Goal: Register for event/course

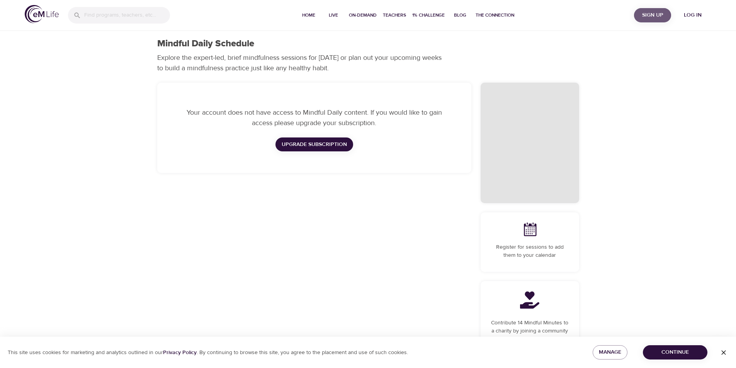
click at [640, 16] on span "Sign Up" at bounding box center [652, 15] width 31 height 10
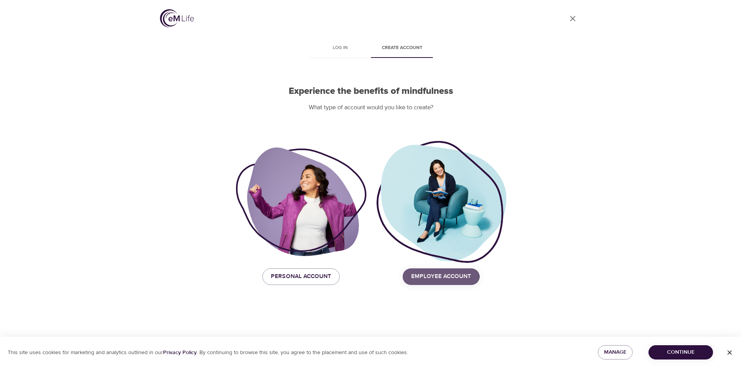
click at [425, 278] on span "Employee Account" at bounding box center [441, 277] width 60 height 10
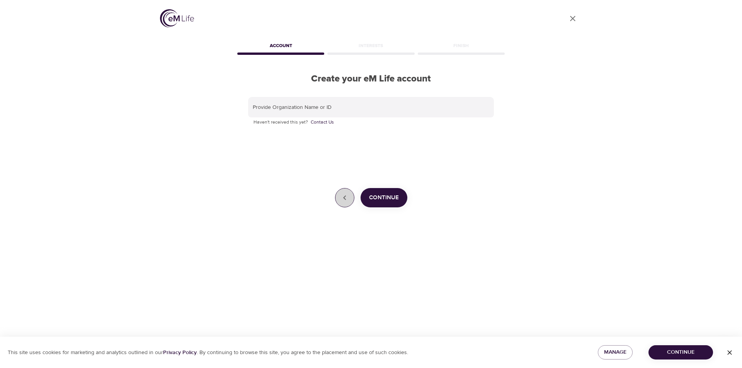
click at [343, 200] on icon "button" at bounding box center [344, 197] width 9 height 9
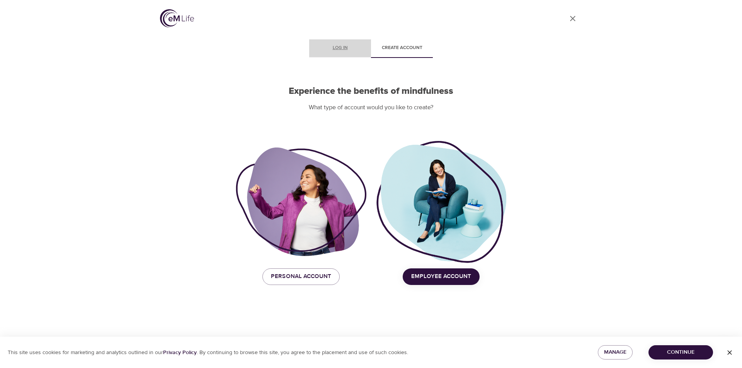
click at [336, 46] on span "Log in" at bounding box center [340, 48] width 53 height 8
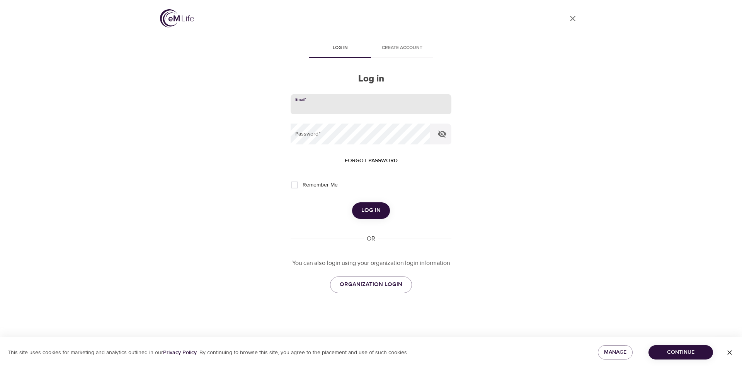
click at [335, 102] on input "email" at bounding box center [370, 104] width 161 height 21
type input "emily.burch@cnoinc.com"
click at [352, 202] on button "Log in" at bounding box center [371, 210] width 38 height 16
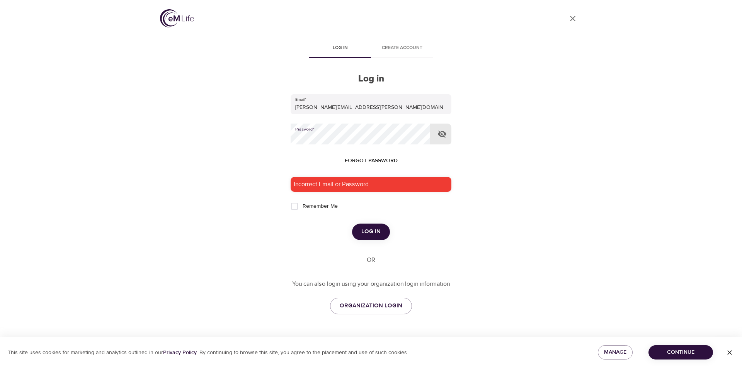
click at [352, 224] on button "Log in" at bounding box center [371, 232] width 38 height 16
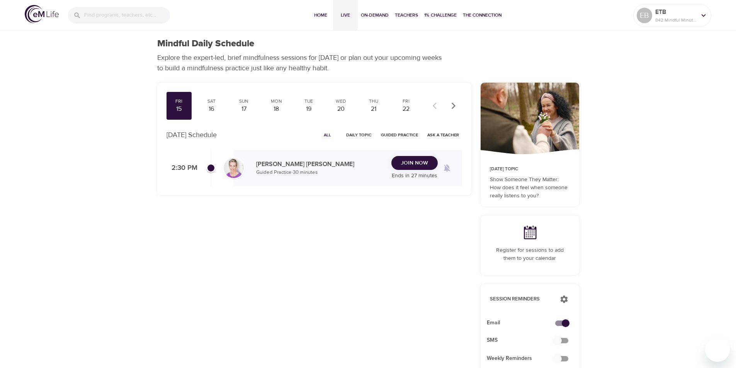
click at [349, 13] on span "Live" at bounding box center [345, 15] width 19 height 8
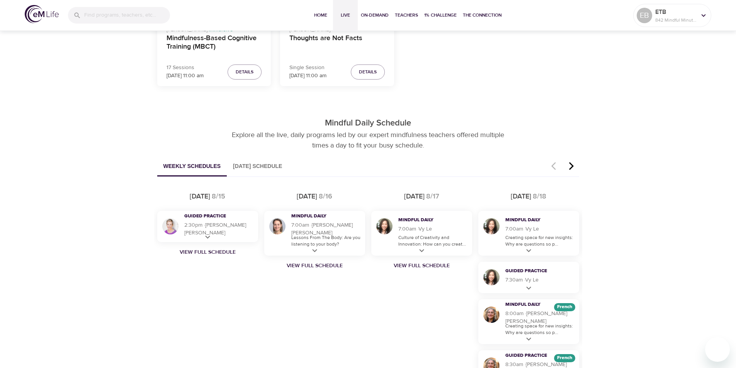
scroll to position [348, 0]
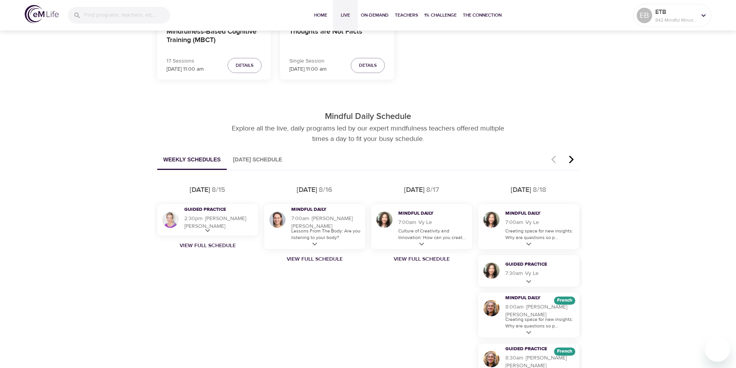
click at [572, 160] on icon "button" at bounding box center [571, 160] width 5 height 8
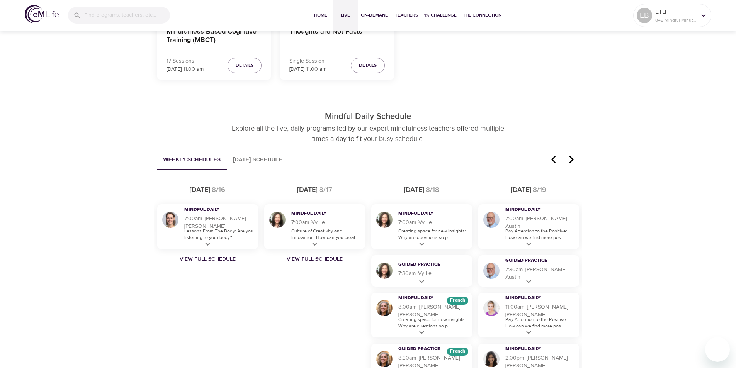
click at [572, 160] on icon "button" at bounding box center [571, 160] width 5 height 8
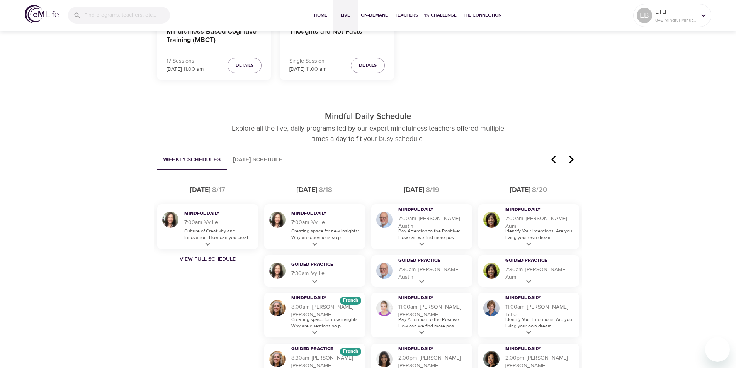
click at [572, 160] on icon "button" at bounding box center [571, 160] width 5 height 8
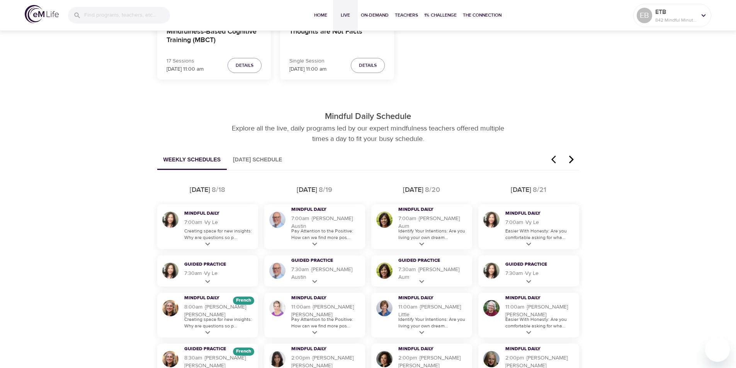
click at [572, 159] on icon "button" at bounding box center [571, 160] width 5 height 8
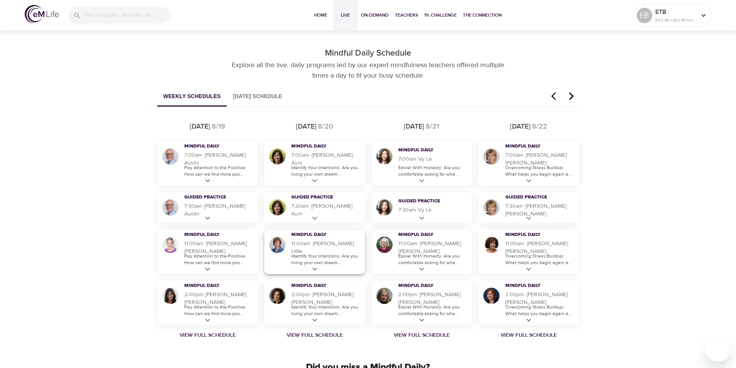
scroll to position [425, 0]
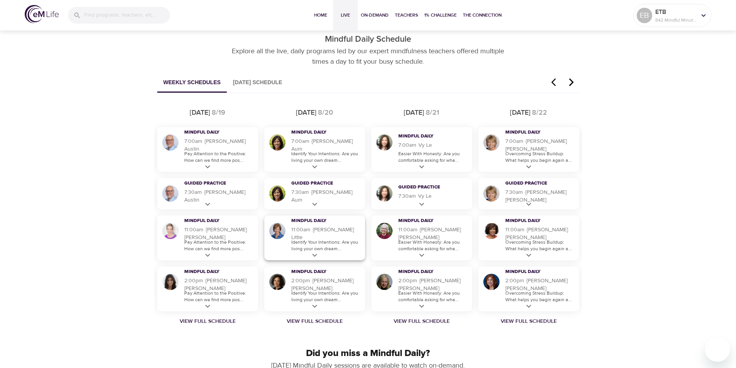
click at [342, 236] on h5 "11:00am · 14 m · Kerry Little" at bounding box center [326, 233] width 70 height 15
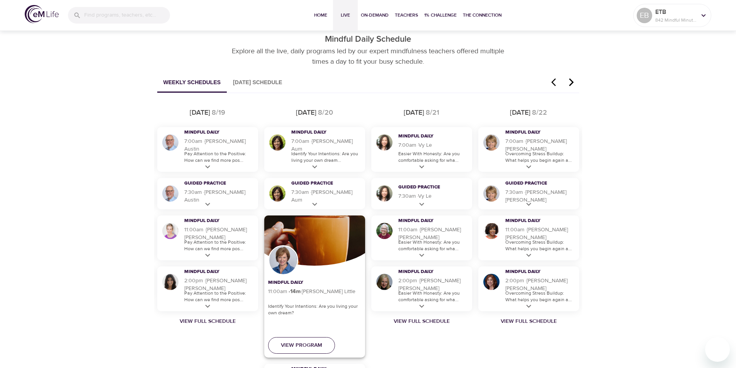
click at [303, 343] on span "View Program" at bounding box center [301, 346] width 41 height 10
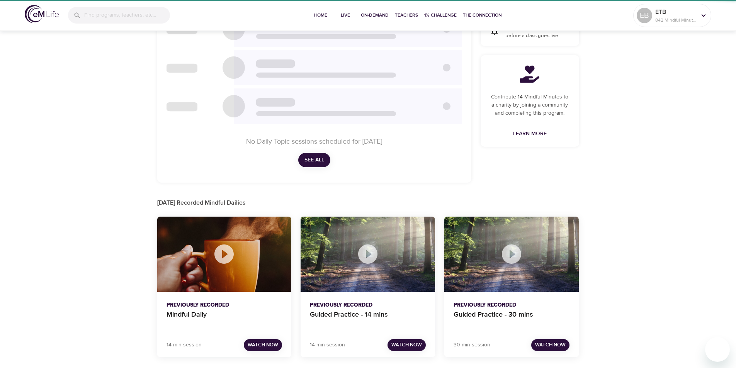
scroll to position [318, 0]
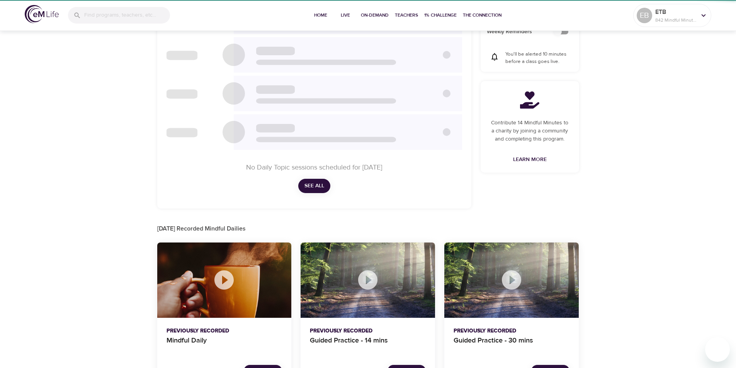
checkbox input "true"
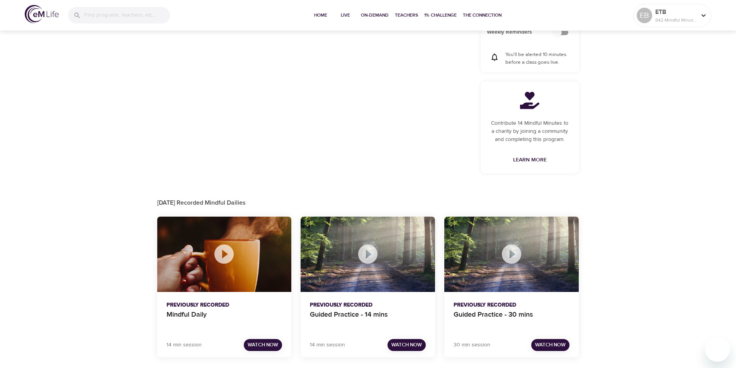
scroll to position [425, 0]
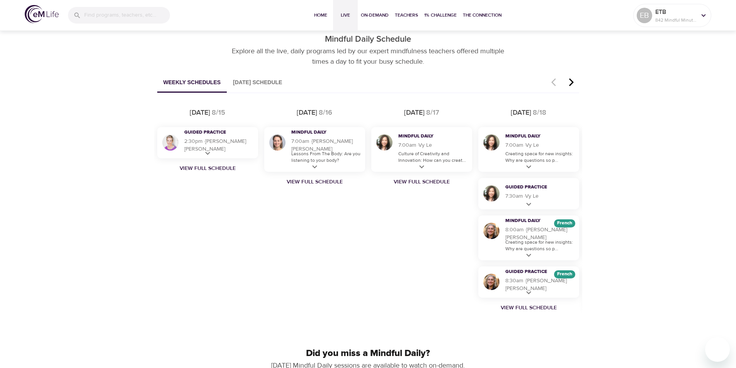
click at [572, 83] on icon "button" at bounding box center [571, 82] width 5 height 8
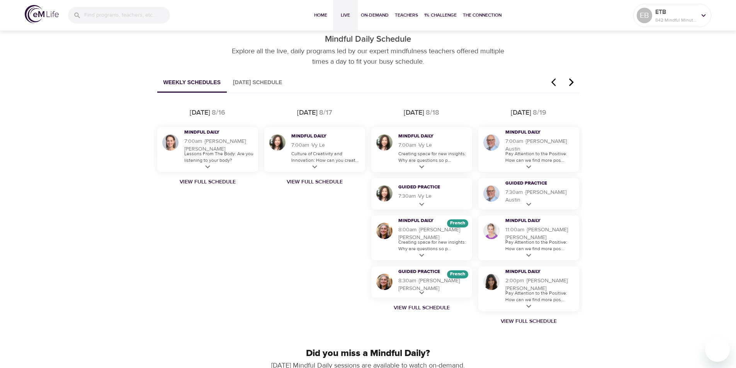
click at [572, 83] on icon "button" at bounding box center [571, 82] width 5 height 8
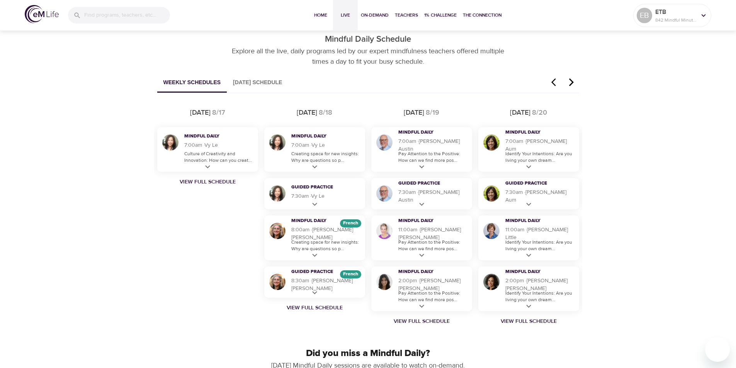
click at [572, 83] on icon "button" at bounding box center [571, 82] width 5 height 8
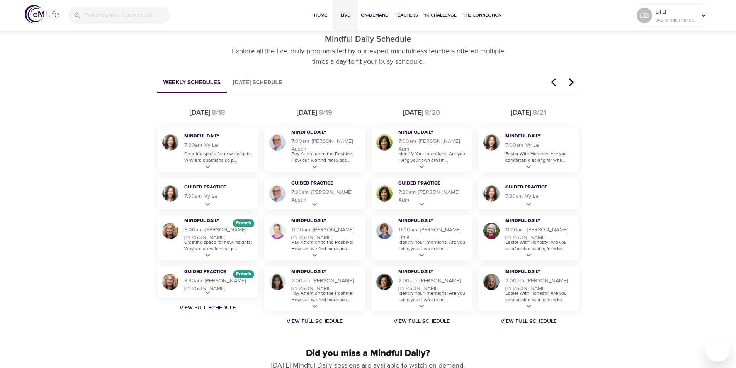
click at [572, 83] on icon "button" at bounding box center [571, 82] width 5 height 8
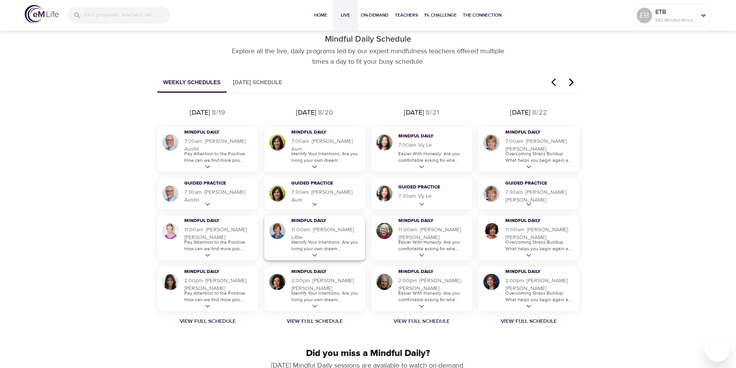
click at [314, 256] on icon at bounding box center [315, 256] width 10 height 10
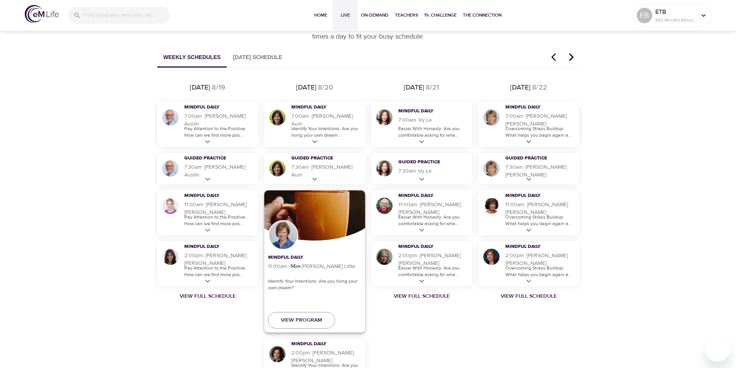
scroll to position [464, 0]
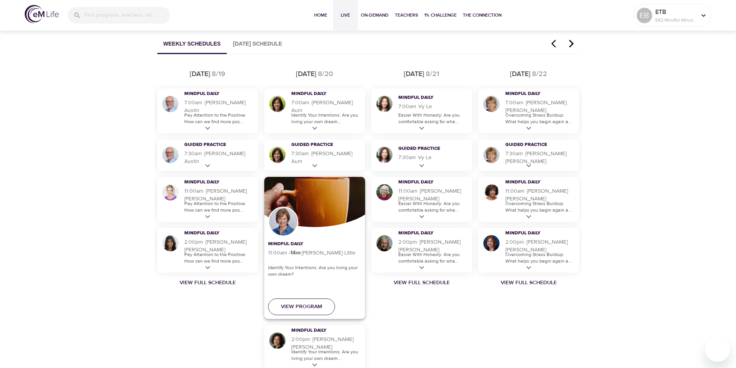
click at [295, 308] on span "View Program" at bounding box center [301, 307] width 41 height 10
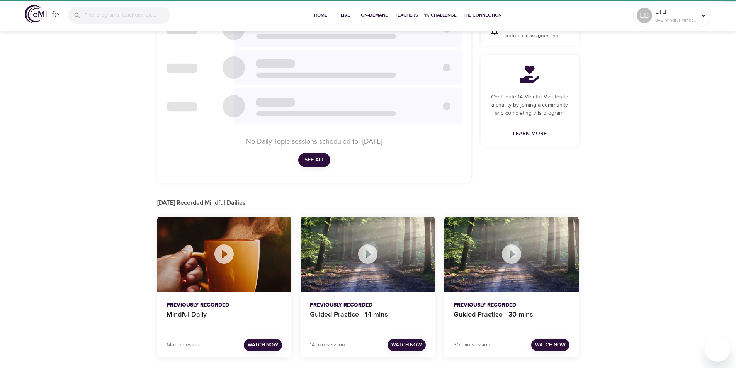
scroll to position [301, 0]
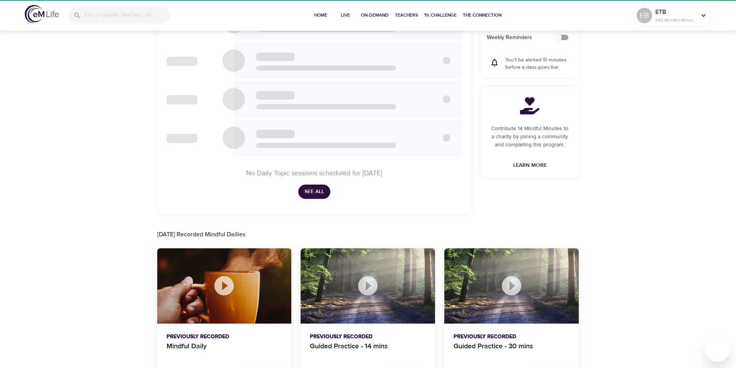
checkbox input "true"
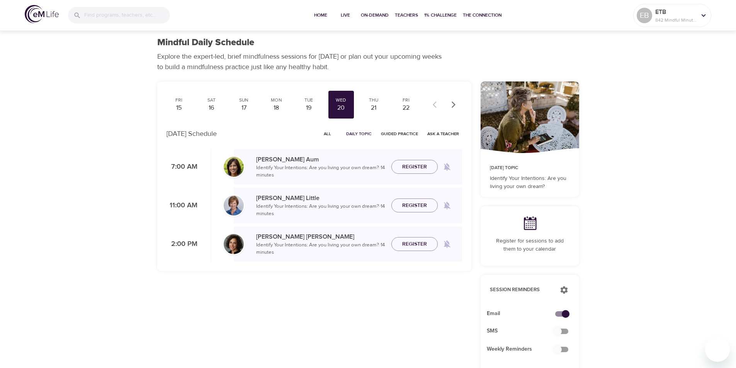
scroll to position [0, 0]
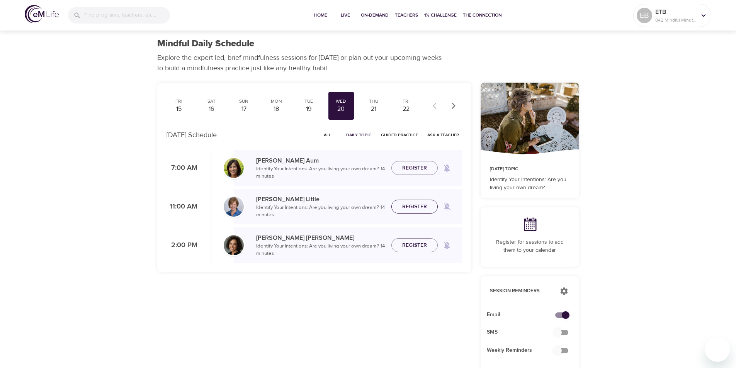
click at [409, 208] on span "Register" at bounding box center [414, 207] width 25 height 10
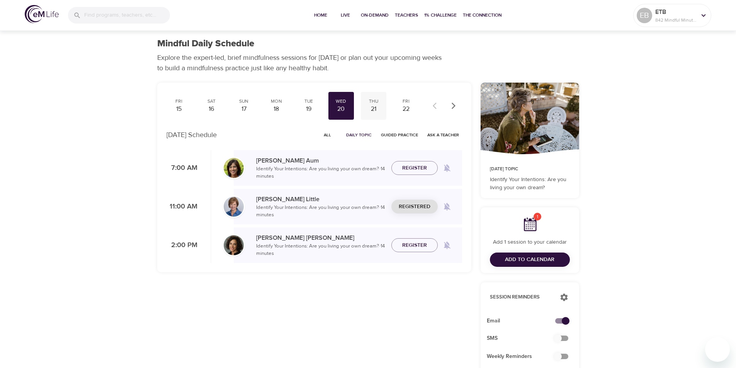
click at [375, 108] on div "21" at bounding box center [373, 109] width 19 height 9
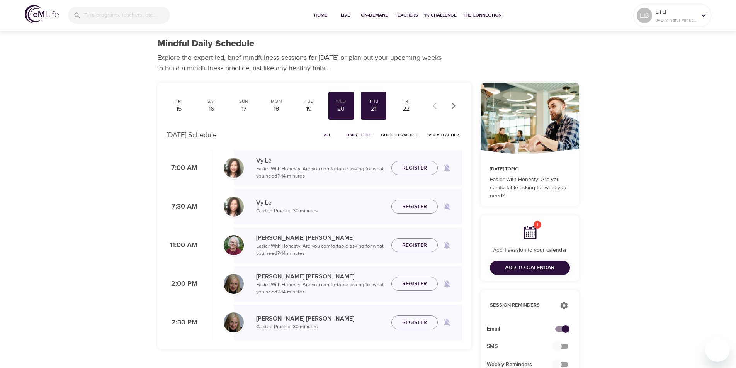
click at [403, 245] on span "Register" at bounding box center [414, 246] width 25 height 10
click at [408, 110] on div "22" at bounding box center [405, 109] width 19 height 9
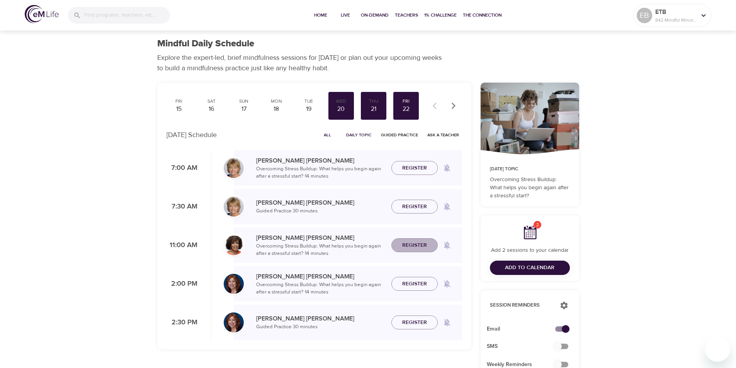
click at [415, 250] on button "Register" at bounding box center [414, 245] width 46 height 14
click at [453, 107] on icon "button" at bounding box center [453, 105] width 4 height 7
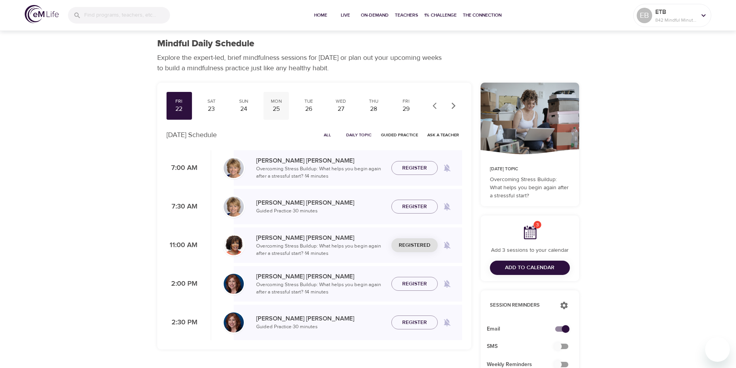
click at [269, 108] on div "25" at bounding box center [276, 109] width 19 height 9
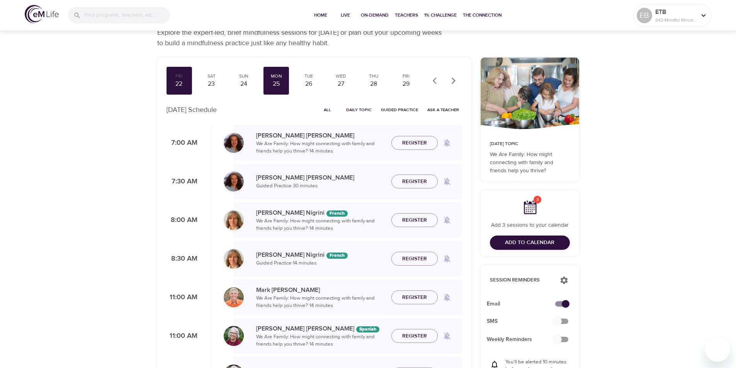
scroll to position [39, 0]
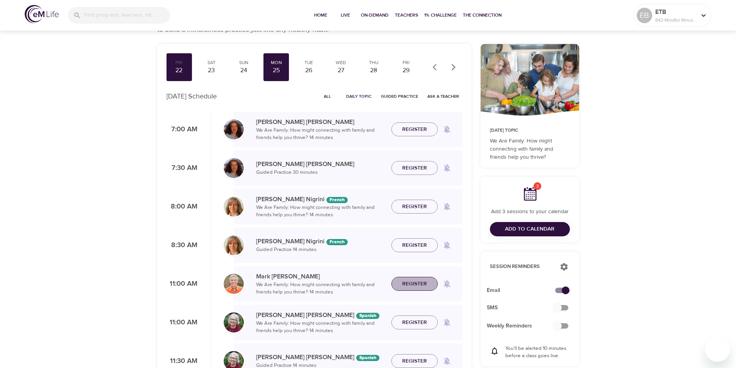
click at [426, 287] on span "Register" at bounding box center [414, 284] width 25 height 10
click at [335, 69] on div "27" at bounding box center [340, 70] width 19 height 9
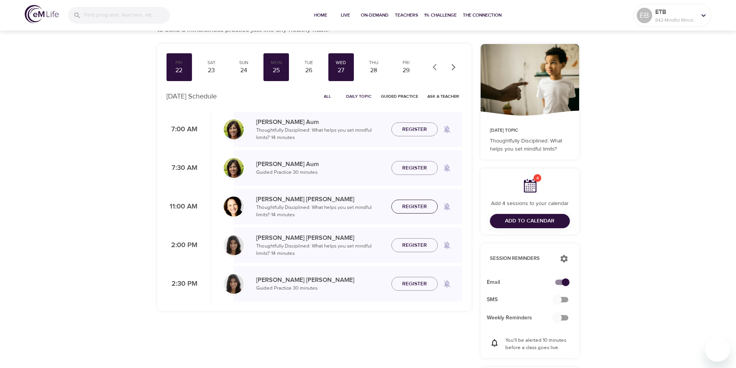
click at [411, 207] on span "Register" at bounding box center [414, 207] width 25 height 10
click at [379, 72] on div "28" at bounding box center [373, 70] width 19 height 9
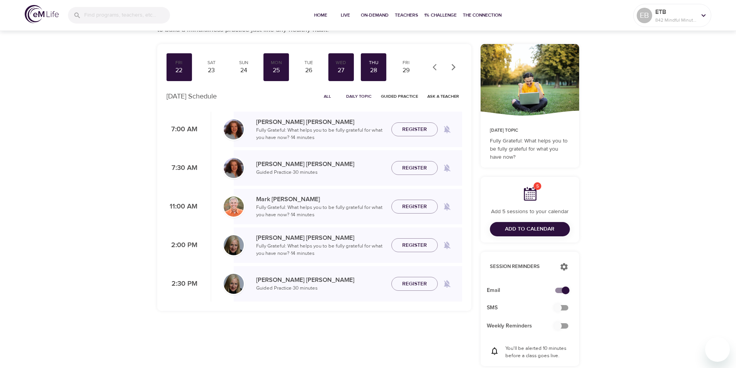
click at [408, 207] on span "Register" at bounding box center [414, 207] width 25 height 10
click at [405, 71] on div "29" at bounding box center [405, 70] width 19 height 9
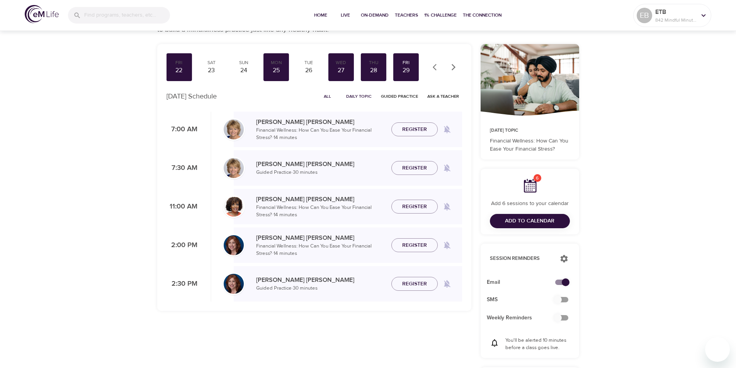
click at [454, 70] on icon "button" at bounding box center [454, 67] width 8 height 8
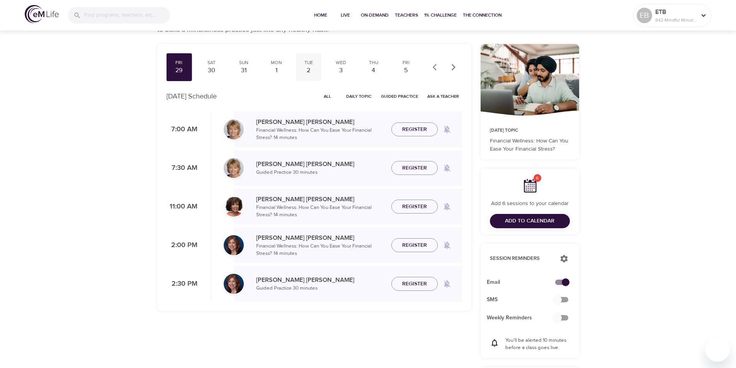
click at [308, 73] on div "2" at bounding box center [308, 70] width 19 height 9
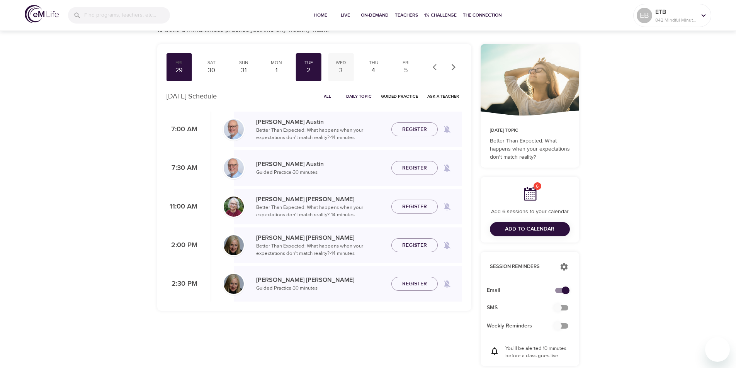
click at [343, 73] on div "3" at bounding box center [340, 70] width 19 height 9
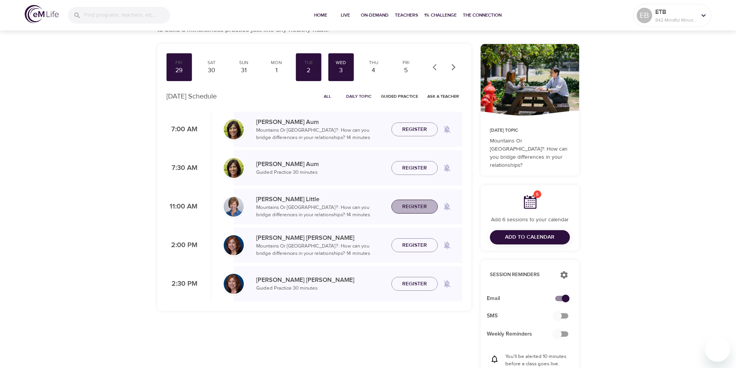
click at [410, 206] on span "Register" at bounding box center [414, 207] width 25 height 10
click at [373, 70] on div "4" at bounding box center [373, 70] width 19 height 9
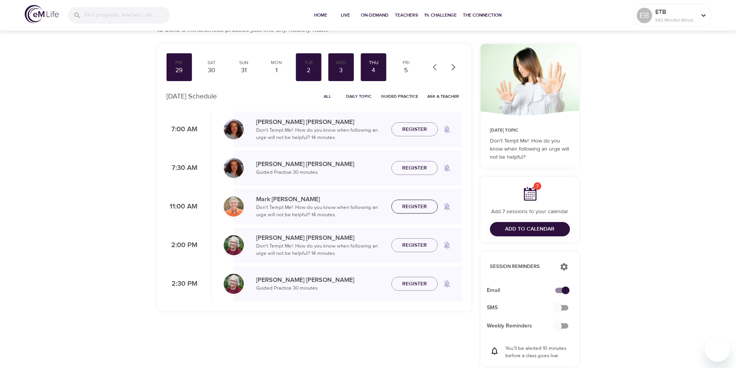
click at [425, 205] on span "Register" at bounding box center [414, 207] width 25 height 10
click at [405, 68] on div "5" at bounding box center [405, 70] width 19 height 9
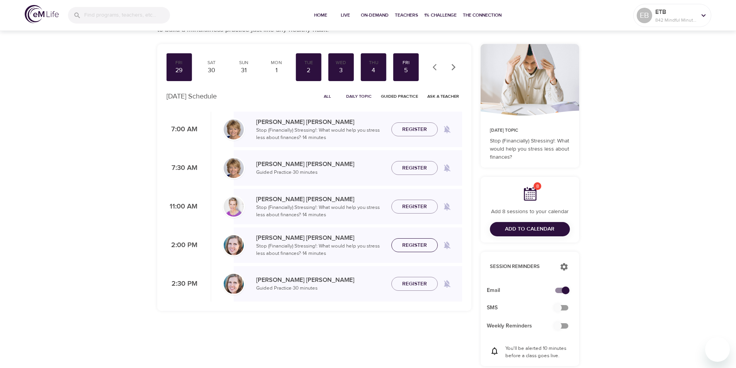
click at [413, 246] on span "Register" at bounding box center [414, 246] width 25 height 10
click at [454, 67] on icon "button" at bounding box center [453, 67] width 4 height 7
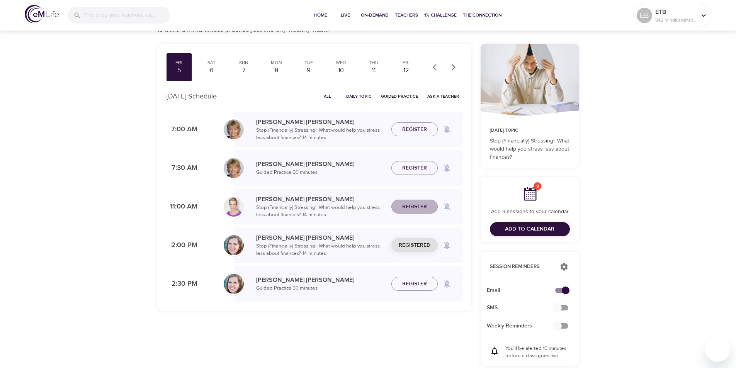
click at [423, 205] on span "Register" at bounding box center [414, 207] width 25 height 10
click at [425, 206] on span "Unregister" at bounding box center [414, 207] width 32 height 10
click at [277, 71] on div "8" at bounding box center [276, 70] width 19 height 9
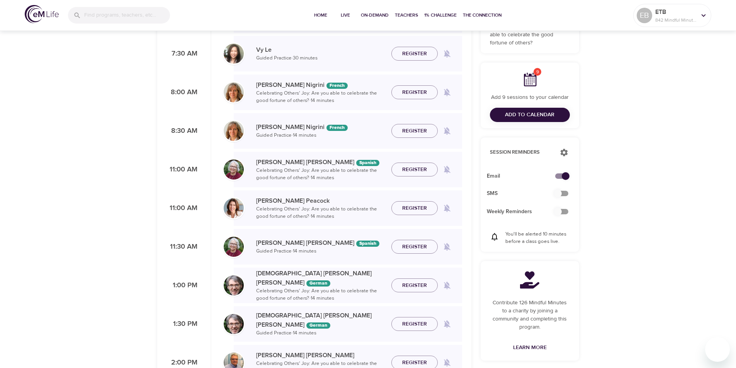
scroll to position [155, 0]
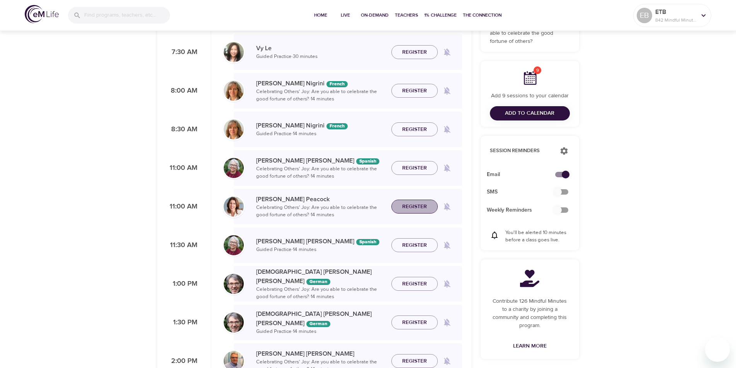
click at [404, 203] on span "Register" at bounding box center [414, 207] width 25 height 10
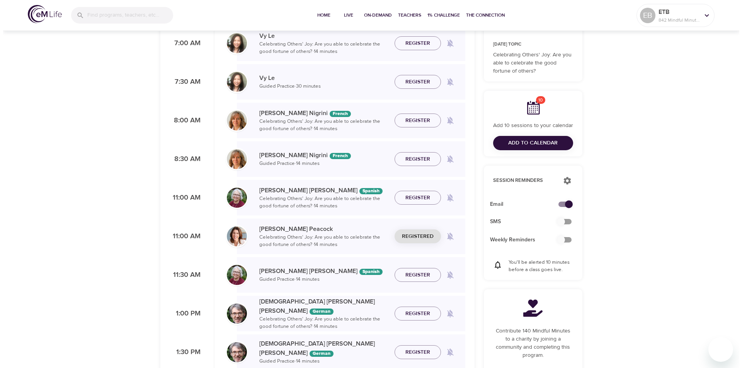
scroll to position [39, 0]
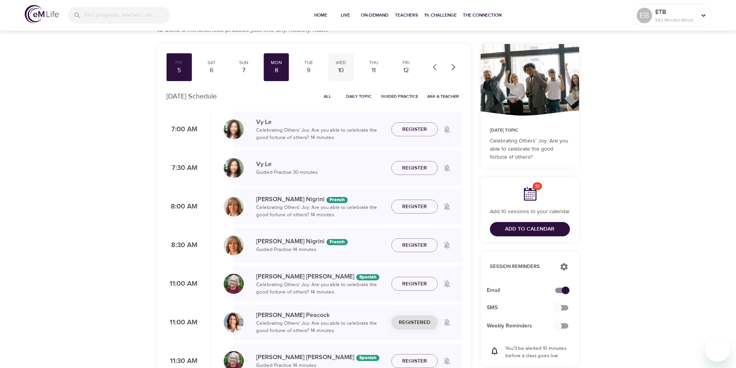
click at [345, 74] on div "10" at bounding box center [340, 70] width 19 height 9
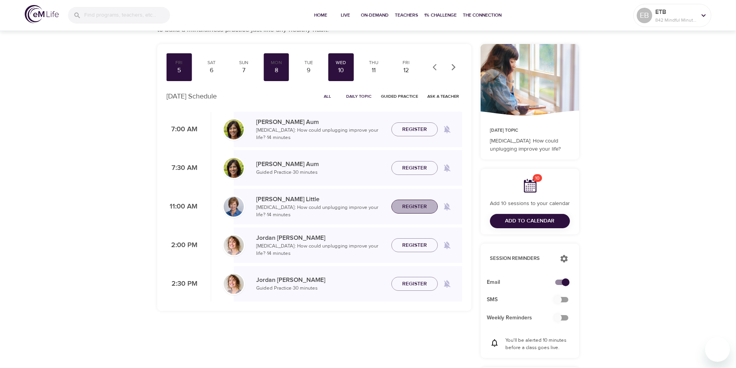
click at [401, 207] on span "Register" at bounding box center [414, 207] width 34 height 10
click at [374, 72] on div "11" at bounding box center [373, 70] width 19 height 9
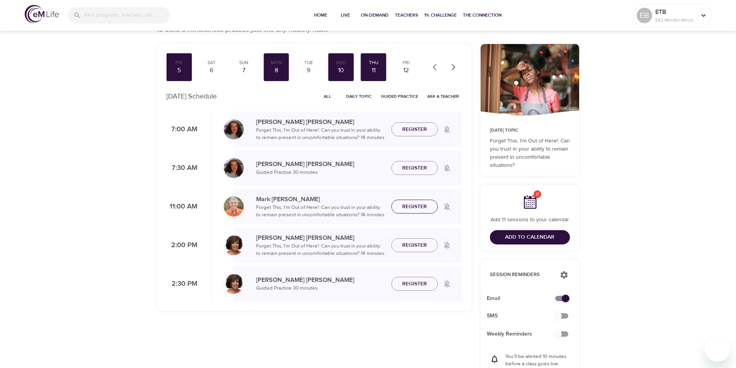
click at [406, 207] on span "Register" at bounding box center [414, 207] width 25 height 10
click at [404, 71] on div "12" at bounding box center [405, 70] width 19 height 9
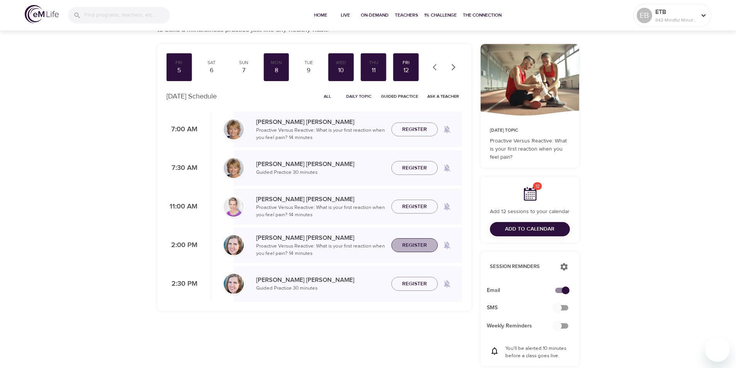
click at [408, 242] on span "Register" at bounding box center [414, 246] width 25 height 10
click at [453, 66] on icon "button" at bounding box center [453, 67] width 4 height 7
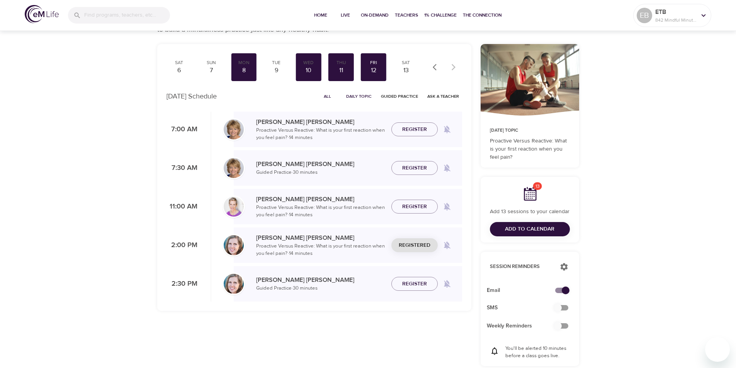
click at [453, 66] on div at bounding box center [445, 67] width 34 height 17
click at [524, 227] on span "Add to Calendar" at bounding box center [529, 229] width 49 height 10
